Goal: Find specific page/section: Find specific page/section

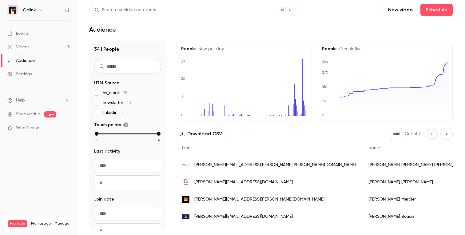
click at [40, 28] on link "Events 1" at bounding box center [38, 34] width 77 height 14
